Goal: Task Accomplishment & Management: Use online tool/utility

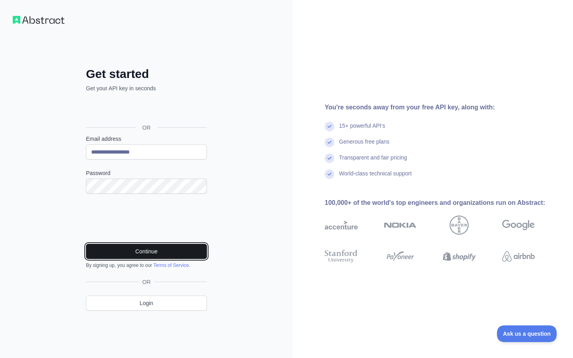
click at [123, 250] on button "Continue" at bounding box center [146, 251] width 121 height 15
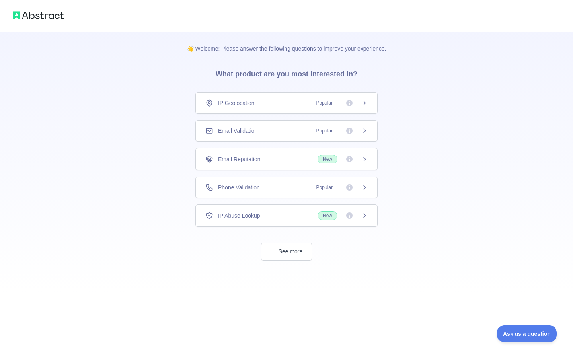
click at [257, 132] on span "Email Validation" at bounding box center [237, 131] width 39 height 8
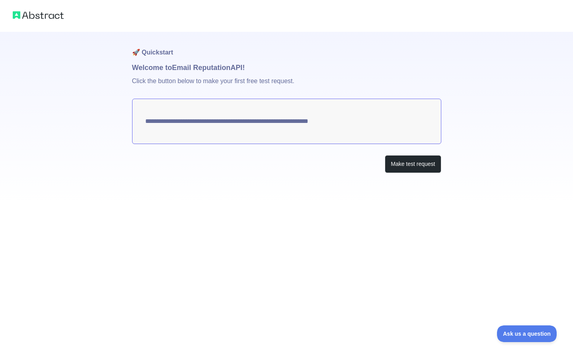
click at [344, 123] on textarea "**********" at bounding box center [286, 121] width 309 height 45
click at [422, 169] on button "Make test request" at bounding box center [413, 164] width 56 height 18
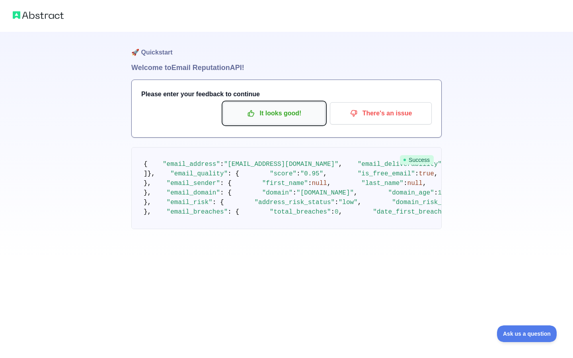
click at [255, 115] on p "It looks good!" at bounding box center [274, 114] width 90 height 14
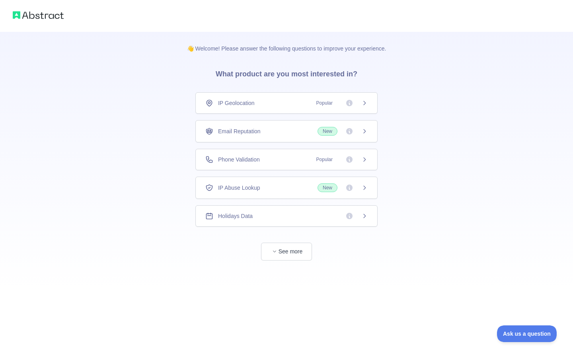
click at [364, 131] on icon at bounding box center [364, 131] width 6 height 6
click at [279, 135] on div "Email Reputation New" at bounding box center [286, 131] width 162 height 9
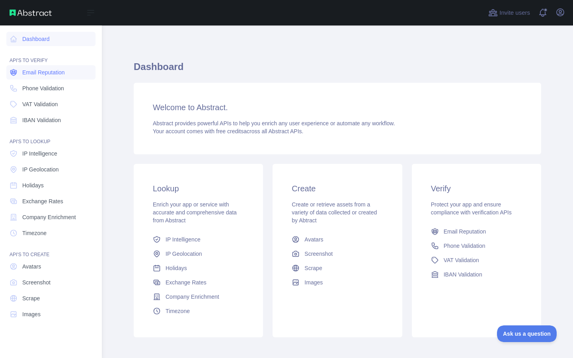
click at [32, 71] on span "Email Reputation" at bounding box center [43, 72] width 43 height 8
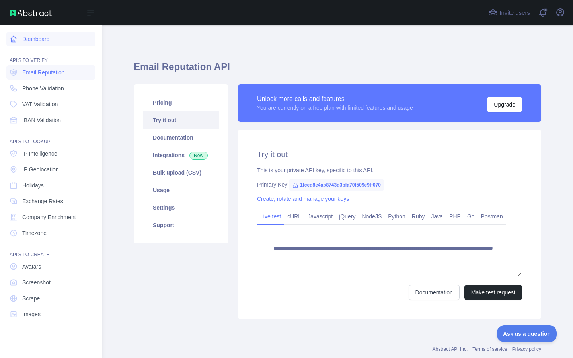
click at [28, 32] on link "Dashboard" at bounding box center [50, 39] width 89 height 14
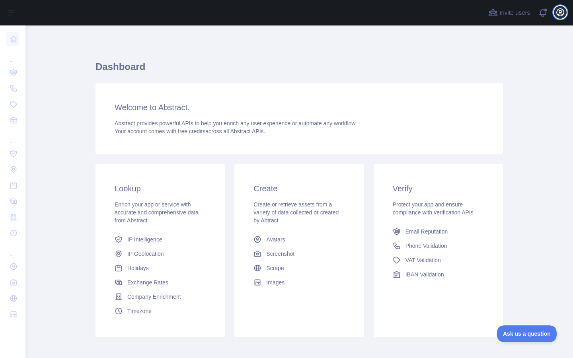
click at [558, 12] on icon "button" at bounding box center [560, 13] width 10 height 10
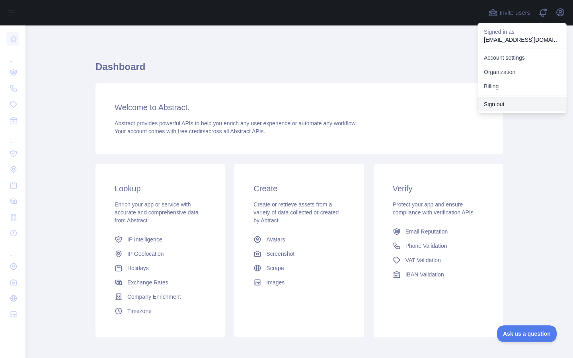
click at [491, 109] on button "Sign out" at bounding box center [521, 104] width 89 height 14
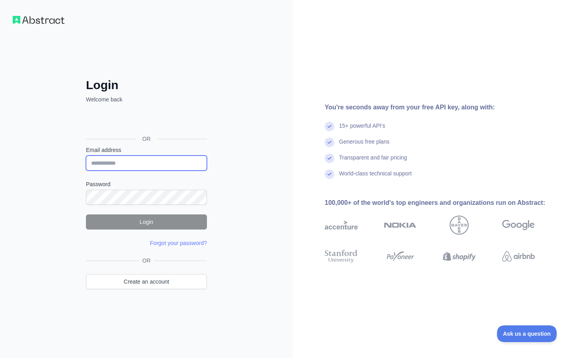
type input "**********"
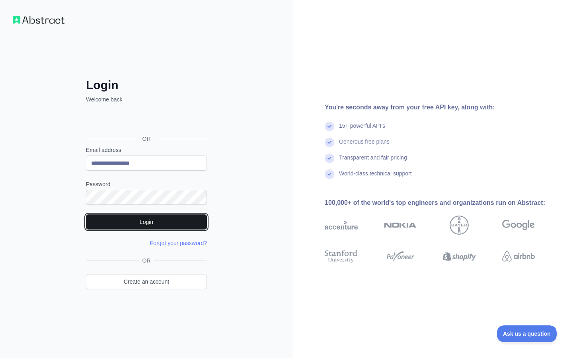
click at [112, 221] on button "Login" at bounding box center [146, 221] width 121 height 15
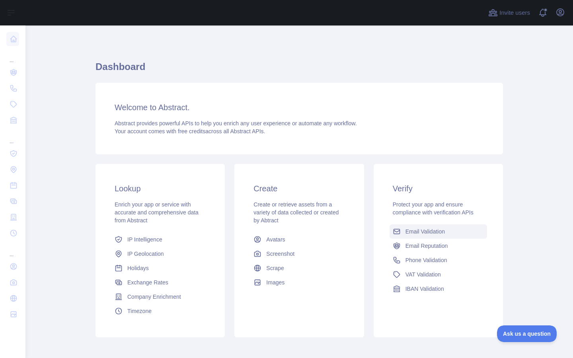
click at [440, 230] on span "Email Validation" at bounding box center [424, 232] width 39 height 8
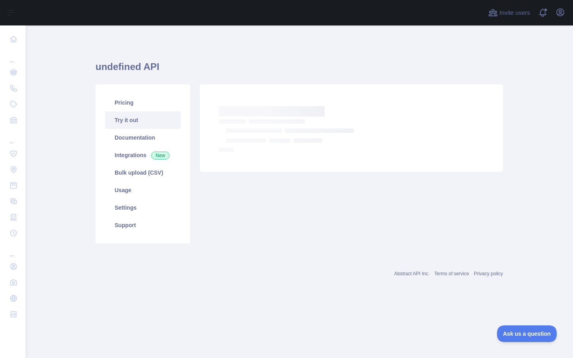
click at [148, 121] on link "Try it out" at bounding box center [143, 120] width 76 height 18
click at [135, 133] on link "Documentation" at bounding box center [143, 138] width 76 height 18
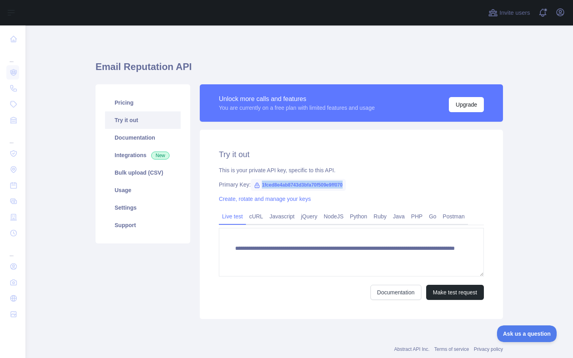
drag, startPoint x: 262, startPoint y: 185, endPoint x: 382, endPoint y: 181, distance: 119.4
click at [382, 183] on div "Primary Key: 1fced8e4ab8743d3bfa70f509e9ff070" at bounding box center [351, 185] width 265 height 8
copy span "1fced8e4ab8743d3bfa70f509e9ff070"
